Goal: Answer question/provide support: Share knowledge or assist other users

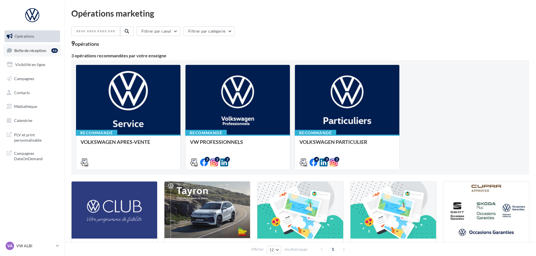
click at [41, 52] on span "Boîte de réception" at bounding box center [30, 50] width 32 height 5
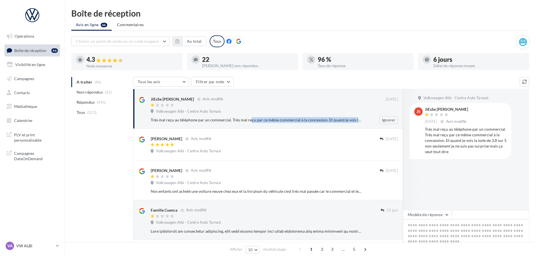
drag, startPoint x: 237, startPoint y: 119, endPoint x: 360, endPoint y: 121, distance: 123.0
click at [360, 121] on div "Très mal reçu au téléphone par un commercial. Très mal reçu par ce même commerc…" at bounding box center [256, 120] width 211 height 6
click at [319, 123] on div "Très mal reçu au téléphone par un commercial. Très mal reçu par ce même commerc…" at bounding box center [277, 120] width 252 height 8
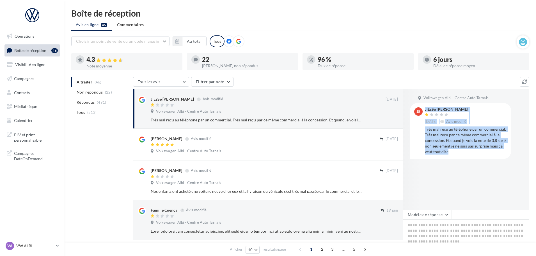
drag, startPoint x: 485, startPoint y: 153, endPoint x: 423, endPoint y: 128, distance: 67.0
click at [423, 128] on div "JS JiEsSe Sandrine 10/01/2021 Avis modifié Très mal reçu au téléphone par un co…" at bounding box center [460, 130] width 93 height 47
click at [450, 156] on div "JS JiEsSe Sandrine 10/01/2021 Avis modifié Très mal reçu au téléphone par un co…" at bounding box center [461, 131] width 102 height 56
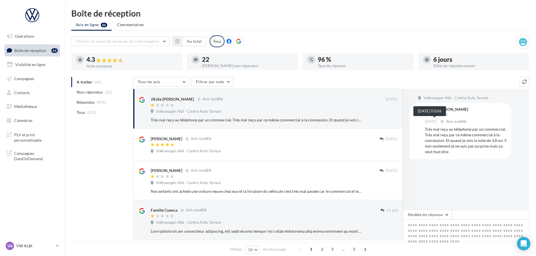
click at [437, 122] on span "[DATE]" at bounding box center [431, 121] width 12 height 5
click at [437, 108] on div "JiEsSe [PERSON_NAME]" at bounding box center [446, 109] width 43 height 4
click at [160, 100] on div "JiEsSe [PERSON_NAME]" at bounding box center [172, 99] width 43 height 6
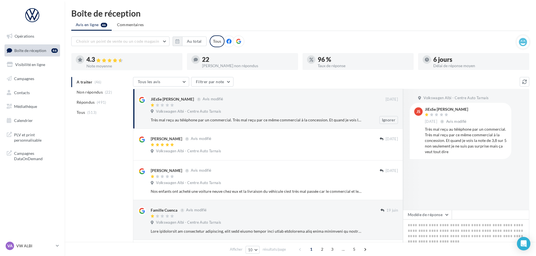
click at [160, 100] on div "JiEsSe [PERSON_NAME]" at bounding box center [172, 99] width 43 height 6
click at [258, 117] on div "Très mal reçu au téléphone par un commercial. Très mal reçu par ce même commerc…" at bounding box center [256, 120] width 211 height 6
click at [89, 92] on span "Non répondus" at bounding box center [90, 92] width 26 height 6
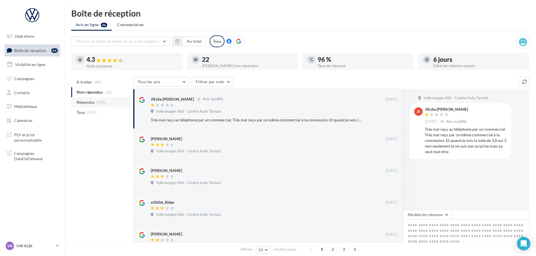
click at [94, 102] on span "Répondus" at bounding box center [86, 102] width 18 height 6
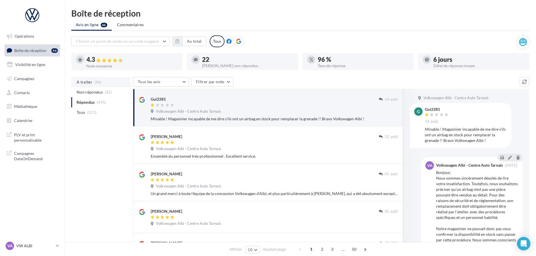
click at [79, 81] on span "A traiter" at bounding box center [85, 82] width 16 height 6
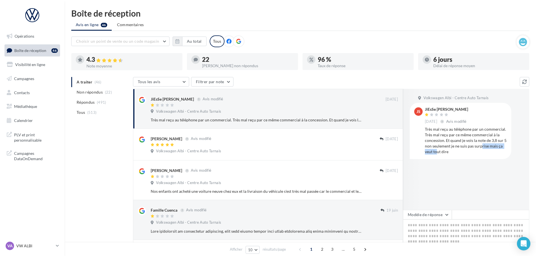
drag, startPoint x: 440, startPoint y: 150, endPoint x: 474, endPoint y: 149, distance: 34.3
click at [474, 149] on div "Très mal reçu au téléphone par un commercial. Très mal reçu par ce même commerc…" at bounding box center [466, 140] width 82 height 28
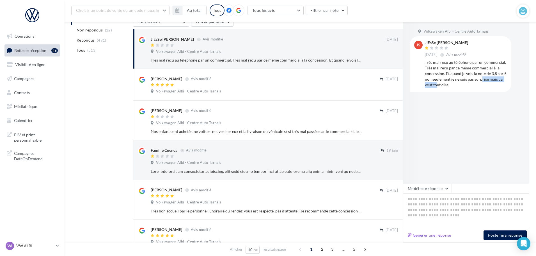
scroll to position [84, 0]
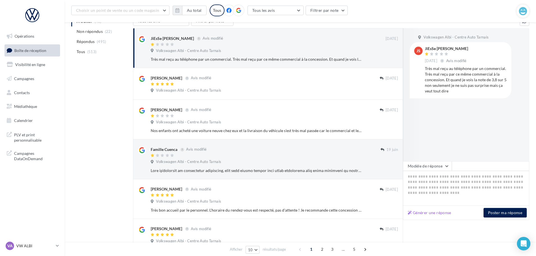
scroll to position [9, 0]
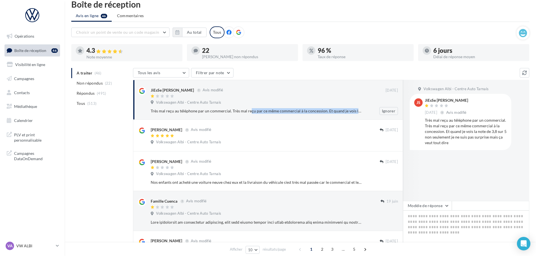
drag, startPoint x: 245, startPoint y: 109, endPoint x: 373, endPoint y: 108, distance: 128.9
click at [368, 110] on div "Très mal reçu au téléphone par un commercial. Très mal reçu par ce même commerc…" at bounding box center [277, 111] width 252 height 8
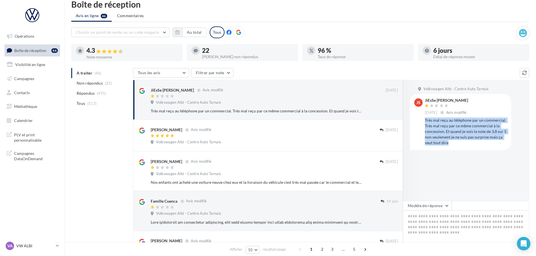
drag, startPoint x: 489, startPoint y: 145, endPoint x: 426, endPoint y: 120, distance: 67.4
click at [426, 120] on div "Très mal reçu au téléphone par un commercial. Très mal reçu par ce même commerc…" at bounding box center [466, 131] width 82 height 28
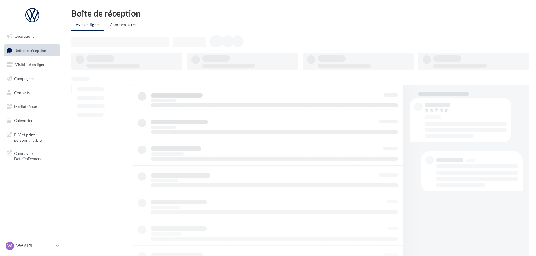
scroll to position [9, 0]
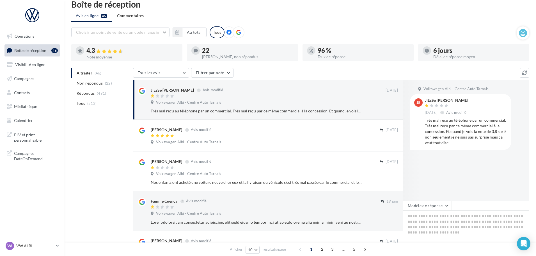
click at [41, 49] on span "Boîte de réception" at bounding box center [30, 50] width 32 height 5
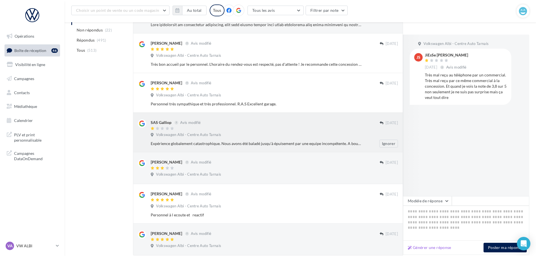
scroll to position [250, 0]
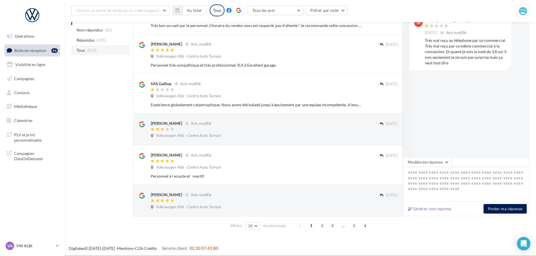
click at [92, 49] on span "(513)" at bounding box center [92, 50] width 10 height 4
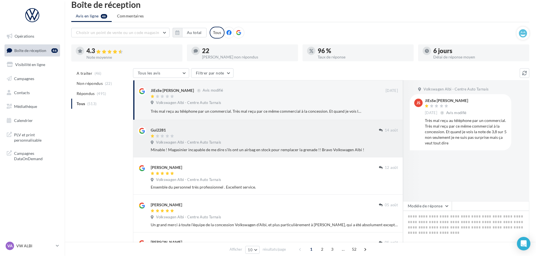
scroll to position [0, 0]
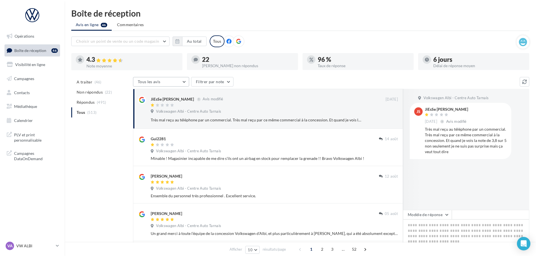
click at [175, 83] on button "Tous les avis" at bounding box center [161, 82] width 56 height 10
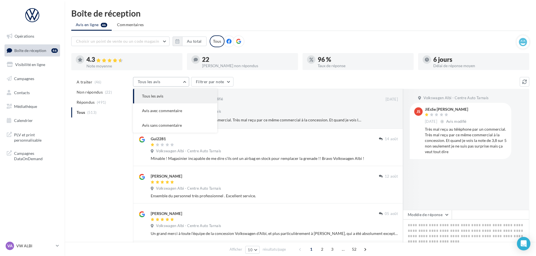
click at [176, 83] on button "Tous les avis" at bounding box center [161, 82] width 56 height 10
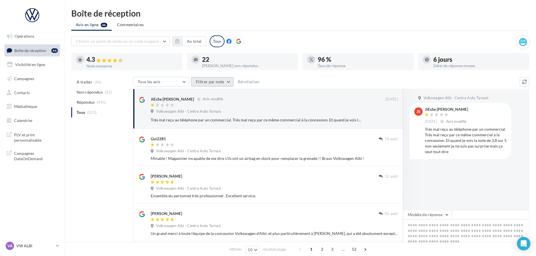
click at [221, 80] on button "Filtrer par note" at bounding box center [212, 82] width 42 height 10
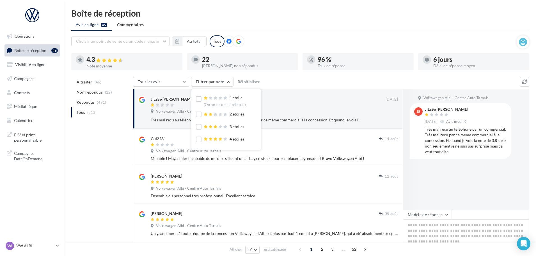
click at [308, 79] on div "Tous les avis Tous les avis Avis avec commentaire Avis sans commentaire Filtrer…" at bounding box center [326, 82] width 387 height 11
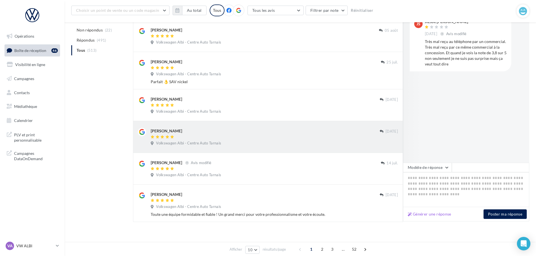
scroll to position [231, 0]
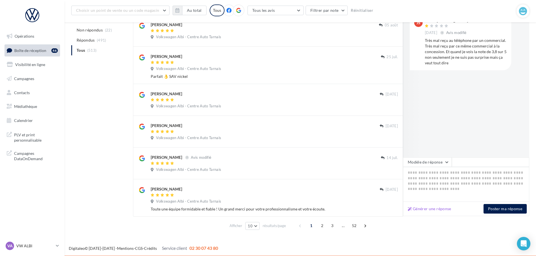
click at [86, 49] on ul "A traiter (46) Non répondus (22) Répondus (491) Tous (513)" at bounding box center [101, 35] width 60 height 40
click at [82, 50] on ul "A traiter (46) Non répondus (22) Répondus (491) Tous (513)" at bounding box center [101, 35] width 60 height 40
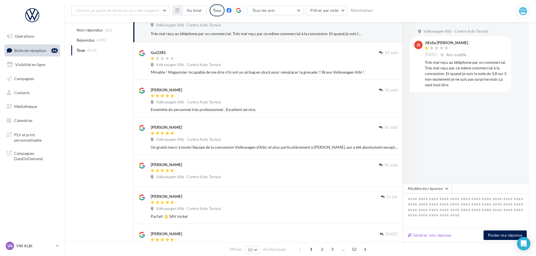
scroll to position [90, 0]
click at [129, 11] on span "Choisir un point de vente ou un code magasin" at bounding box center [117, 10] width 83 height 5
click at [133, 26] on span "1007870 - Volkswagen Albi - Centre Auto Tarnais" at bounding box center [116, 27] width 72 height 10
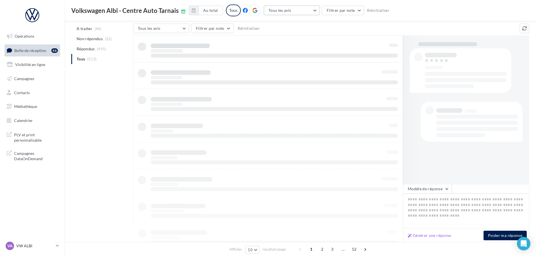
scroll to position [58, 0]
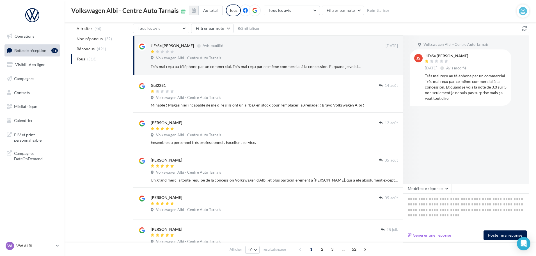
click at [291, 9] on span "Tous les avis" at bounding box center [280, 10] width 23 height 5
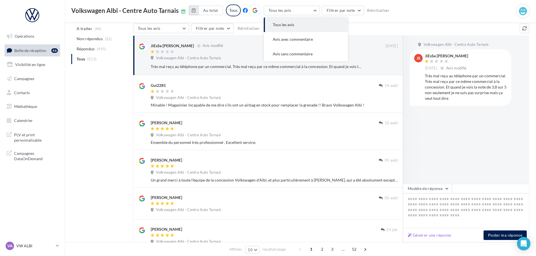
click at [196, 12] on icon "button" at bounding box center [194, 10] width 4 height 4
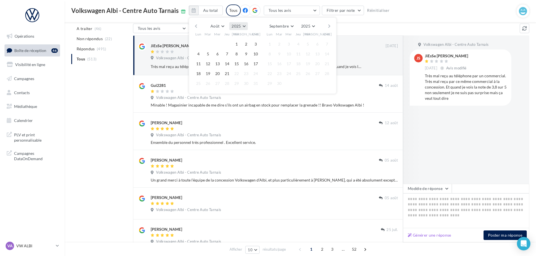
click at [248, 26] on button "2025" at bounding box center [238, 26] width 18 height 8
click at [229, 48] on button "2021" at bounding box center [228, 46] width 39 height 10
click at [220, 26] on span "Août" at bounding box center [215, 26] width 9 height 5
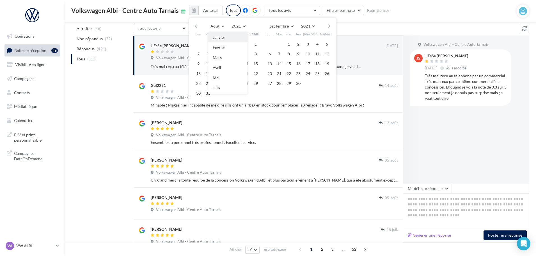
click at [225, 39] on span "Janvier" at bounding box center [219, 37] width 13 height 5
click at [260, 53] on button "10" at bounding box center [256, 54] width 8 height 8
click at [434, 4] on div "Volkswagen Albi - Centre Auto Tarnais Au total Janvier Janvier Février Mars Avr…" at bounding box center [294, 10] width 446 height 12
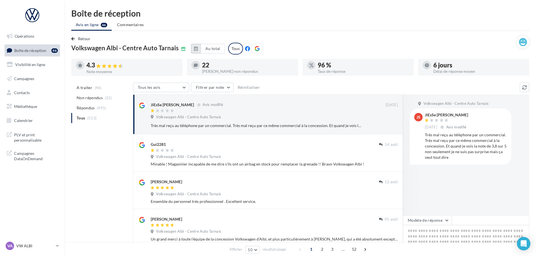
click at [201, 49] on button "button" at bounding box center [196, 49] width 10 height 10
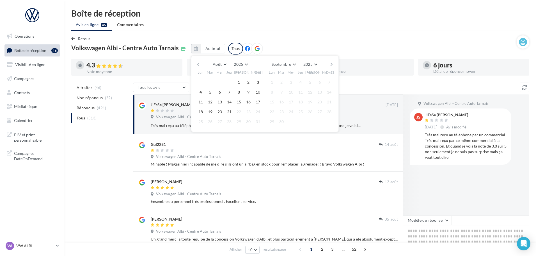
click at [245, 60] on div "Août Janvier Février Mars Avril Mai Juin Juillet Août Septembre Octobre Novembr…" at bounding box center [265, 94] width 148 height 76
click at [243, 62] on span "2025" at bounding box center [238, 64] width 9 height 5
click at [235, 87] on button "2021" at bounding box center [230, 84] width 39 height 10
click at [227, 62] on button "Août" at bounding box center [220, 64] width 18 height 8
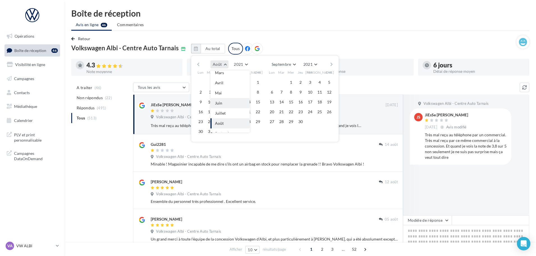
scroll to position [0, 0]
click at [228, 78] on button "Janvier" at bounding box center [230, 75] width 39 height 10
click at [262, 92] on button "10" at bounding box center [258, 92] width 8 height 8
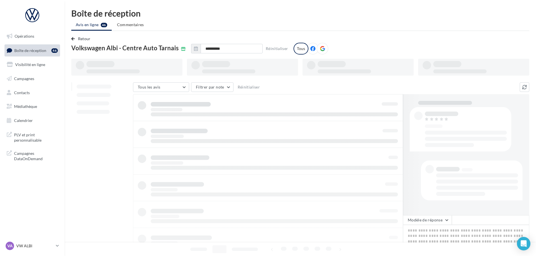
click at [265, 92] on div "Tous les avis Tous les avis Avis avec commentaire Avis sans commentaire Filtrer…" at bounding box center [331, 222] width 396 height 281
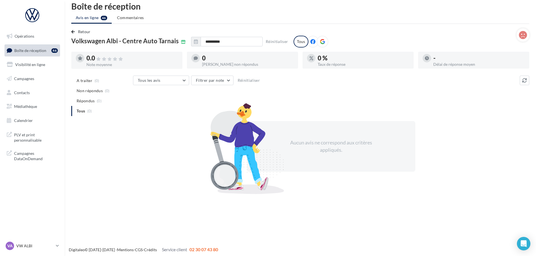
scroll to position [9, 0]
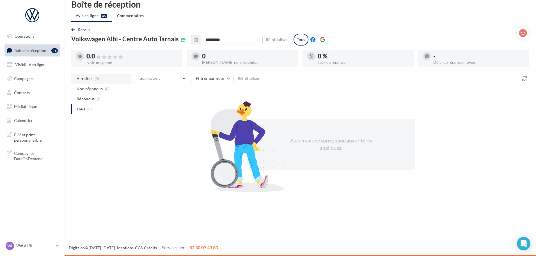
click at [80, 82] on li "A traiter (0)" at bounding box center [101, 79] width 60 height 10
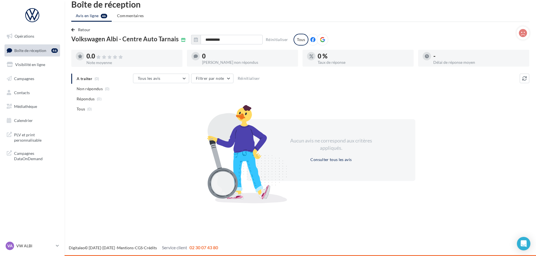
click at [12, 50] on icon at bounding box center [9, 51] width 5 height 8
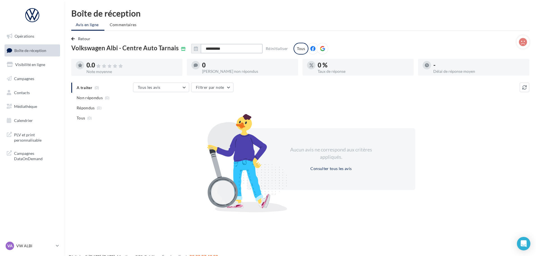
drag, startPoint x: 228, startPoint y: 50, endPoint x: 147, endPoint y: 50, distance: 80.9
click at [147, 50] on div "**********" at bounding box center [294, 44] width 446 height 19
click at [230, 49] on input "text" at bounding box center [232, 49] width 62 height 10
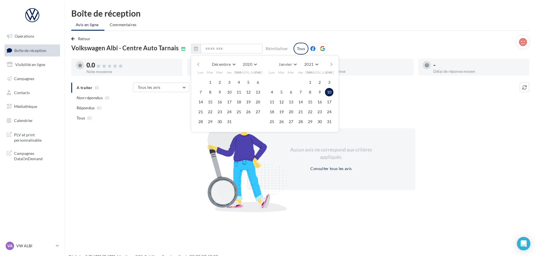
type input "**********"
click at [309, 49] on div "Tous" at bounding box center [301, 49] width 15 height 12
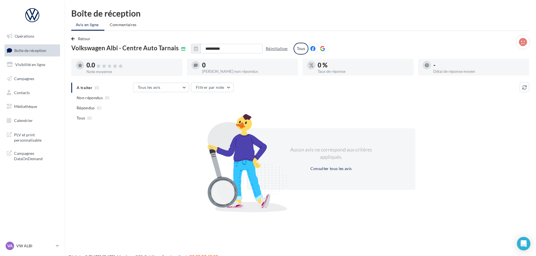
click at [287, 50] on button "Réinitialiser" at bounding box center [277, 48] width 27 height 7
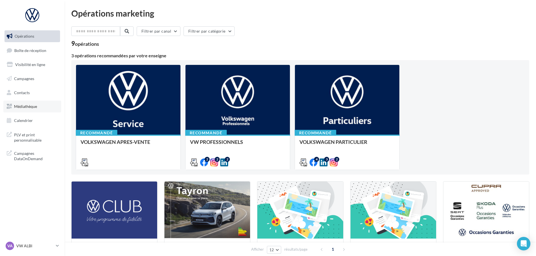
click at [27, 107] on span "Médiathèque" at bounding box center [25, 106] width 23 height 5
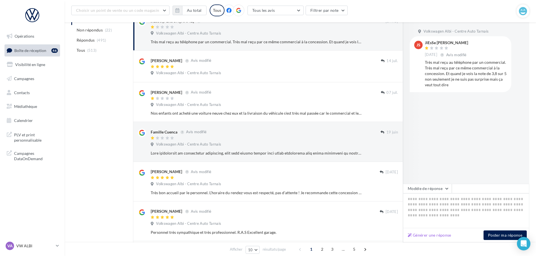
scroll to position [89, 0]
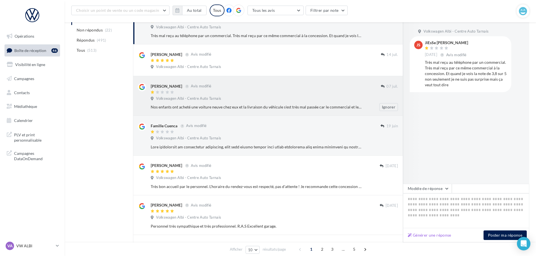
click at [226, 100] on div "Volkswagen Albi - Centre Auto Tarnais" at bounding box center [274, 99] width 247 height 6
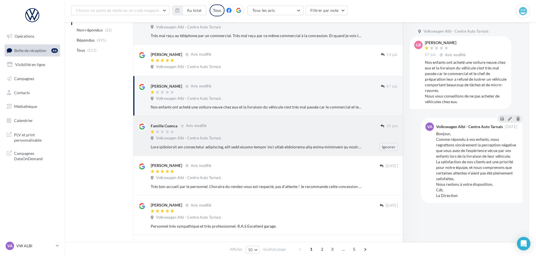
click at [249, 138] on div "Volkswagen Albi - Centre Auto Tarnais" at bounding box center [274, 139] width 247 height 6
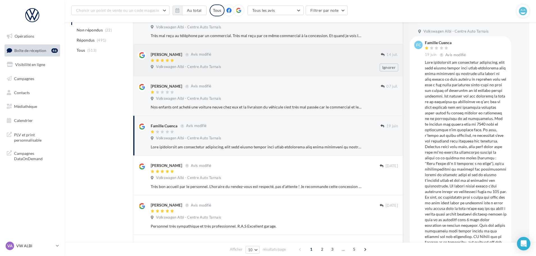
click at [226, 58] on div at bounding box center [266, 60] width 230 height 5
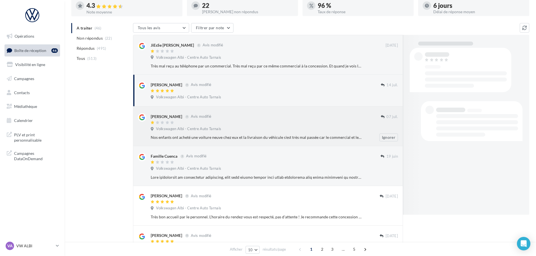
scroll to position [4, 0]
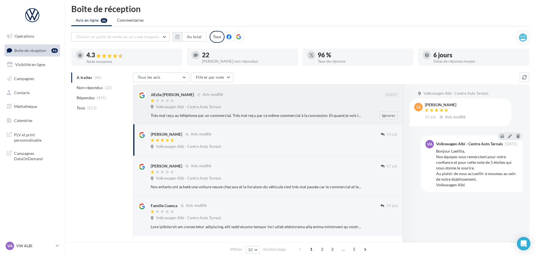
click at [270, 97] on div "JiEsSe Sandrine Avis modifié" at bounding box center [268, 94] width 235 height 6
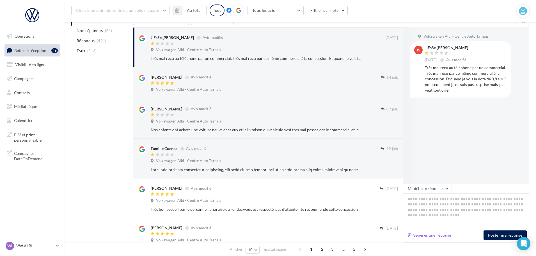
scroll to position [56, 0]
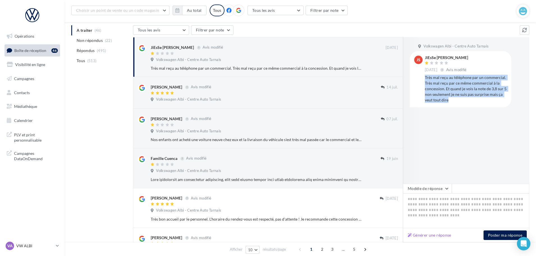
drag, startPoint x: 425, startPoint y: 76, endPoint x: 503, endPoint y: 99, distance: 81.7
click at [503, 99] on div "JS JiEsSe Sandrine 10/01/2021 Avis modifié Très mal reçu au téléphone par un co…" at bounding box center [460, 79] width 93 height 47
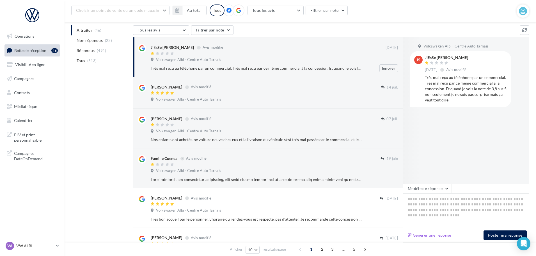
click at [189, 69] on div "Très mal reçu au téléphone par un commercial. Très mal reçu par ce même commerc…" at bounding box center [256, 68] width 211 height 6
click at [85, 28] on ul "A traiter (46) Non répondus (22) Répondus (491) Tous (513)" at bounding box center [101, 45] width 60 height 40
click at [92, 40] on span "Non répondus" at bounding box center [90, 41] width 26 height 6
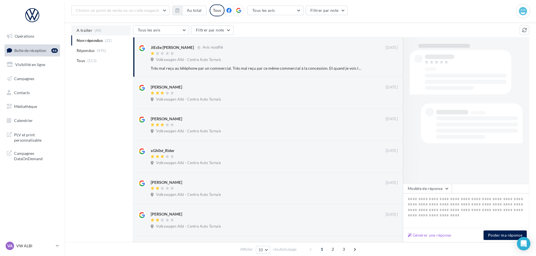
click at [86, 30] on span "A traiter" at bounding box center [85, 31] width 16 height 6
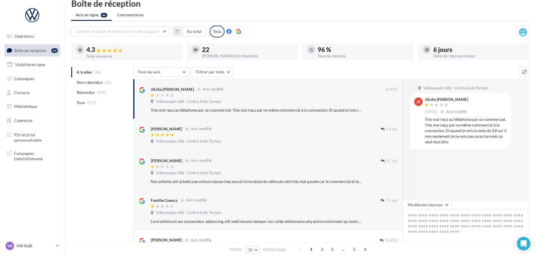
scroll to position [0, 0]
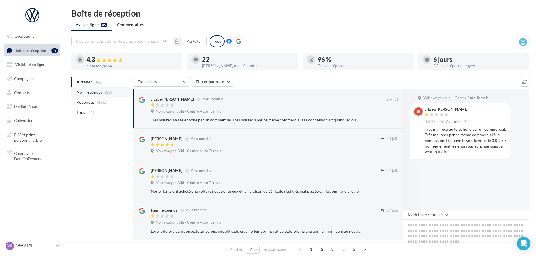
click at [97, 92] on span "Non répondus" at bounding box center [90, 92] width 26 height 6
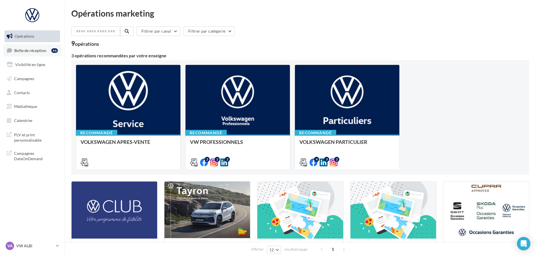
click at [30, 49] on span "Boîte de réception" at bounding box center [30, 50] width 32 height 5
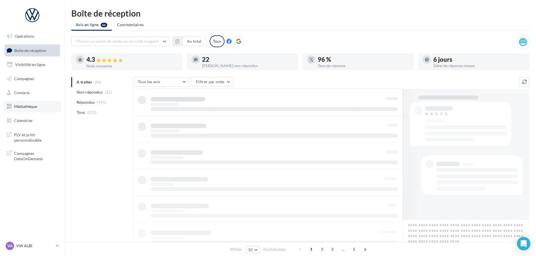
click at [27, 106] on span "Médiathèque" at bounding box center [25, 106] width 23 height 5
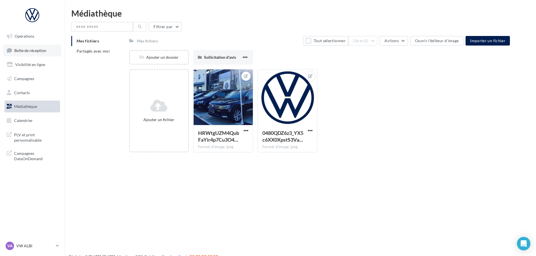
click at [33, 54] on link "Boîte de réception" at bounding box center [32, 50] width 58 height 12
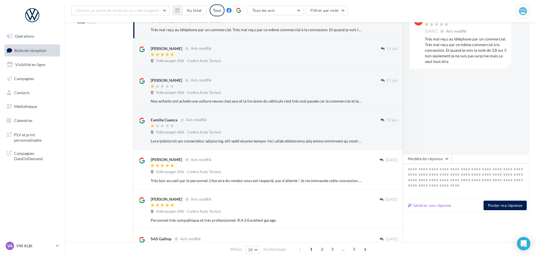
scroll to position [145, 0]
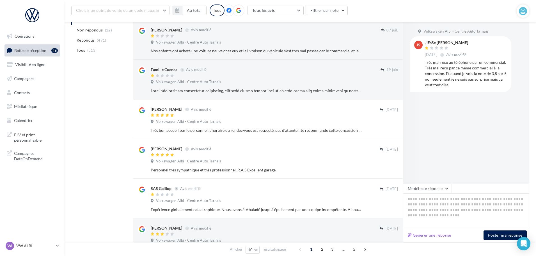
click at [436, 43] on div "JiEsSe [PERSON_NAME]" at bounding box center [446, 43] width 43 height 4
click at [436, 43] on div "JiEsSe Sandrine" at bounding box center [446, 43] width 43 height 4
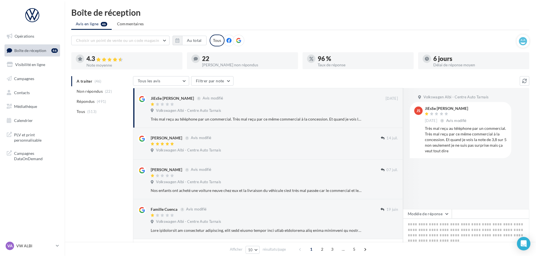
scroll to position [0, 0]
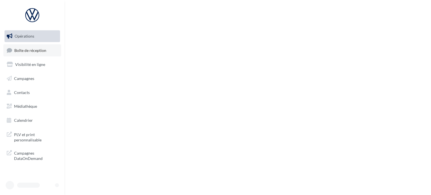
click at [47, 51] on link "Boîte de réception" at bounding box center [32, 50] width 58 height 12
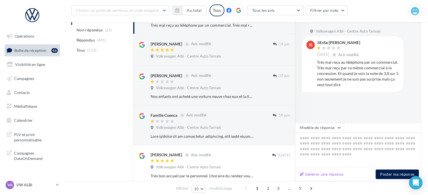
scroll to position [112, 0]
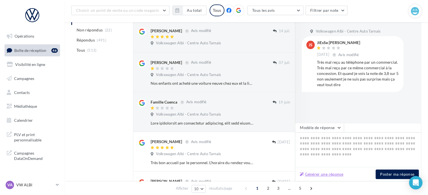
click at [318, 176] on button "Générer une réponse" at bounding box center [322, 174] width 48 height 7
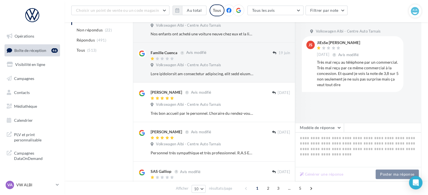
scroll to position [168, 0]
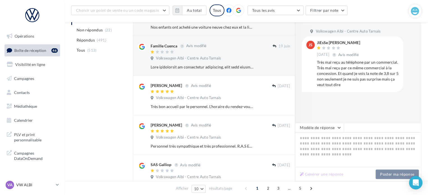
type textarea "**********"
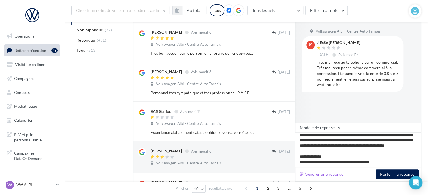
scroll to position [225, 0]
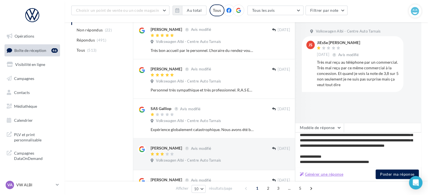
click at [317, 172] on button "Générer une réponse" at bounding box center [322, 174] width 48 height 7
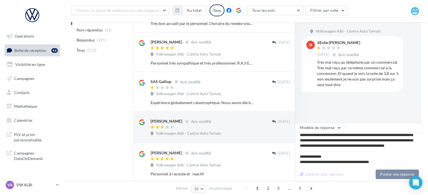
scroll to position [0, 0]
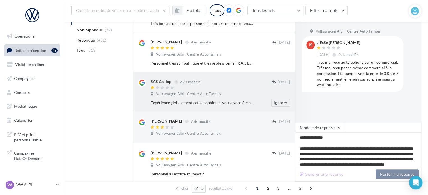
type textarea "**********"
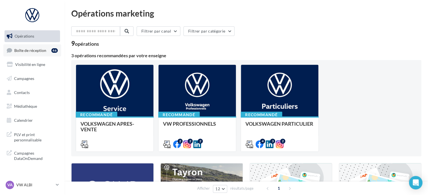
click at [23, 48] on span "Boîte de réception" at bounding box center [30, 50] width 32 height 5
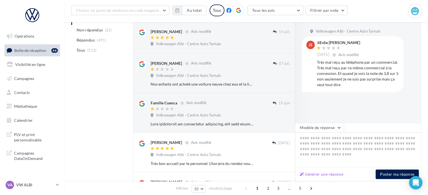
scroll to position [112, 0]
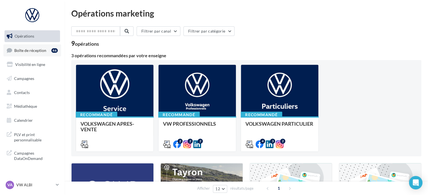
click at [24, 53] on link "Boîte de réception 46" at bounding box center [32, 50] width 58 height 12
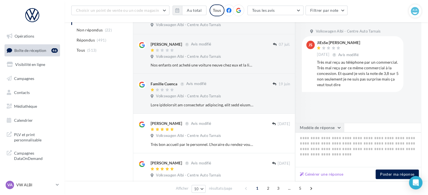
scroll to position [140, 0]
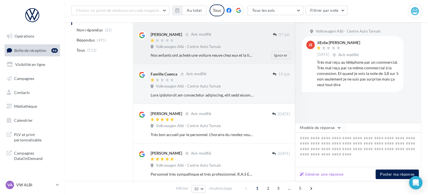
click at [191, 46] on span "Volkswagen Albi - Centre Auto Tarnais" at bounding box center [188, 46] width 65 height 5
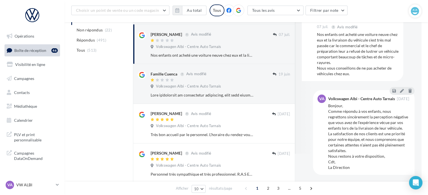
scroll to position [34, 0]
click at [184, 81] on div at bounding box center [212, 80] width 122 height 5
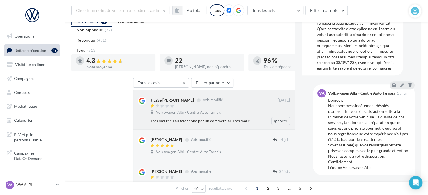
scroll to position [0, 0]
